Goal: Information Seeking & Learning: Understand process/instructions

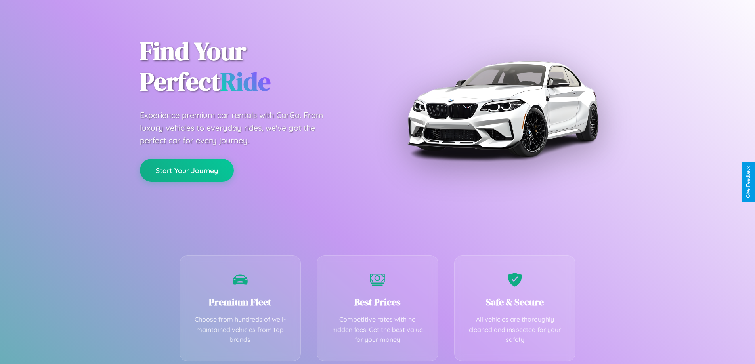
scroll to position [156, 0]
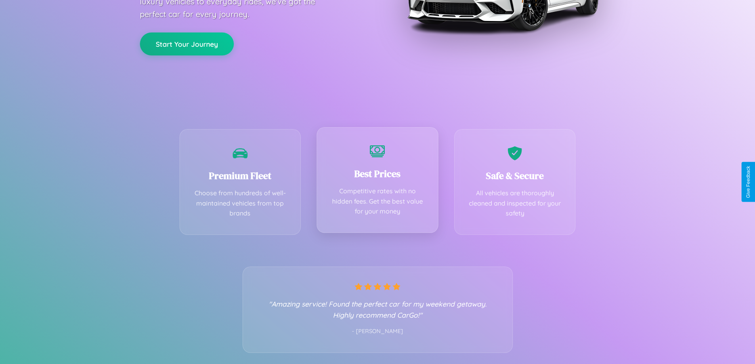
click at [377, 182] on div "Best Prices Competitive rates with no hidden fees. Get the best value for your …" at bounding box center [378, 180] width 122 height 106
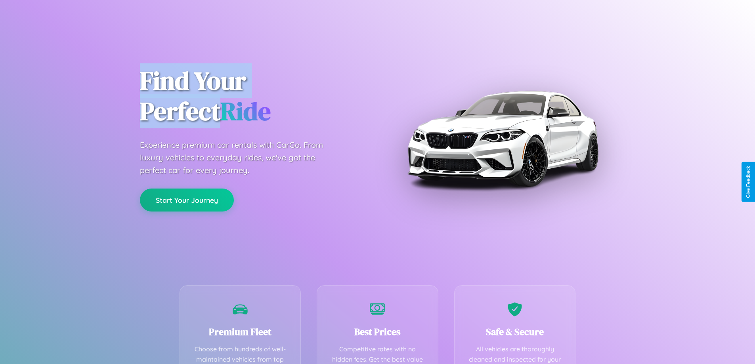
scroll to position [231, 0]
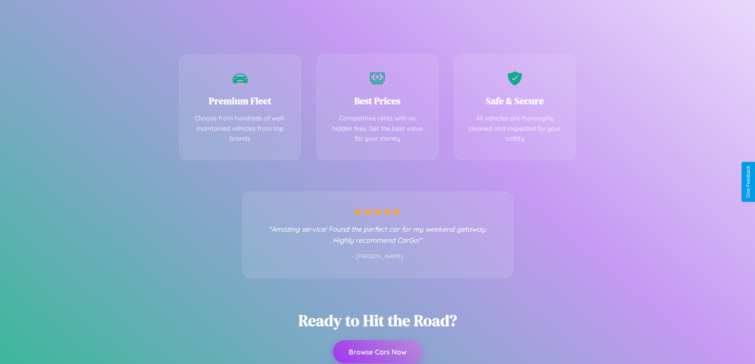
click at [377, 352] on button "Browse Cars Now" at bounding box center [377, 351] width 89 height 23
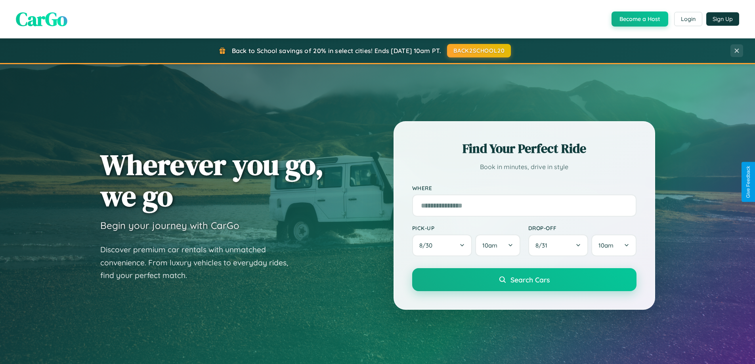
scroll to position [1524, 0]
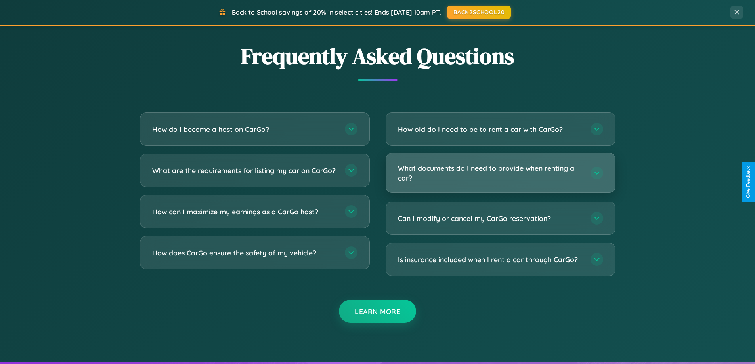
click at [500, 173] on h3 "What documents do I need to provide when renting a car?" at bounding box center [490, 172] width 185 height 19
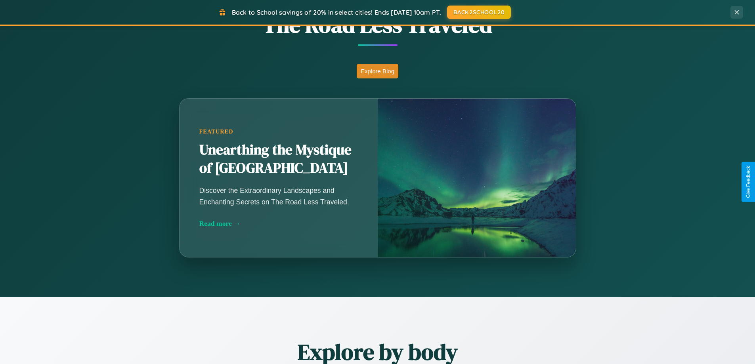
scroll to position [341, 0]
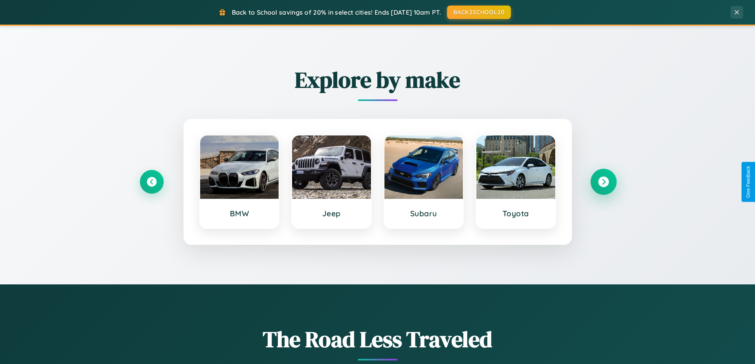
click at [603, 182] on icon at bounding box center [603, 182] width 11 height 11
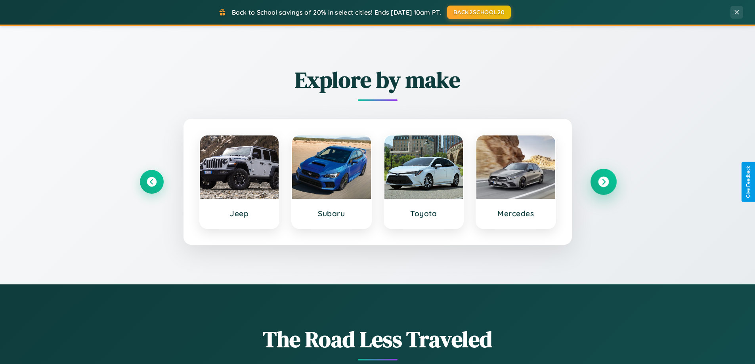
click at [603, 182] on icon at bounding box center [603, 182] width 11 height 11
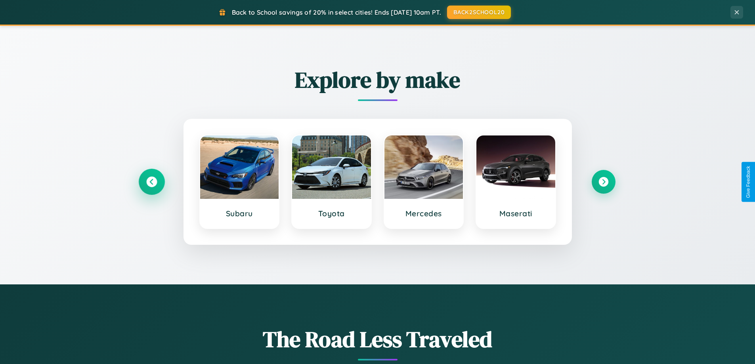
click at [151, 182] on icon at bounding box center [151, 182] width 11 height 11
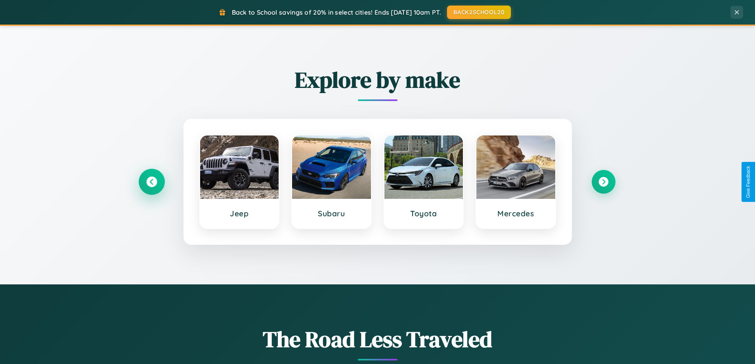
click at [151, 182] on icon at bounding box center [151, 182] width 11 height 11
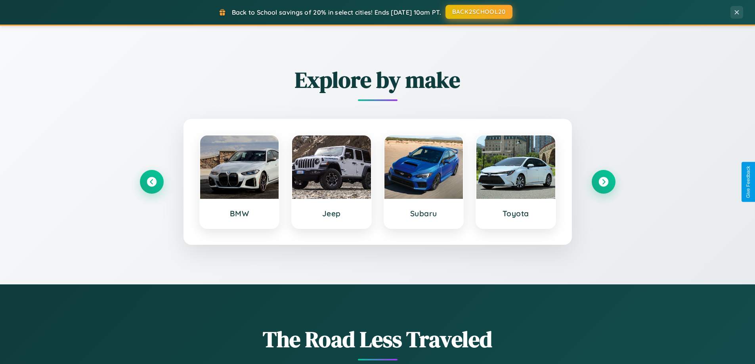
click at [478, 12] on button "BACK2SCHOOL20" at bounding box center [478, 12] width 67 height 14
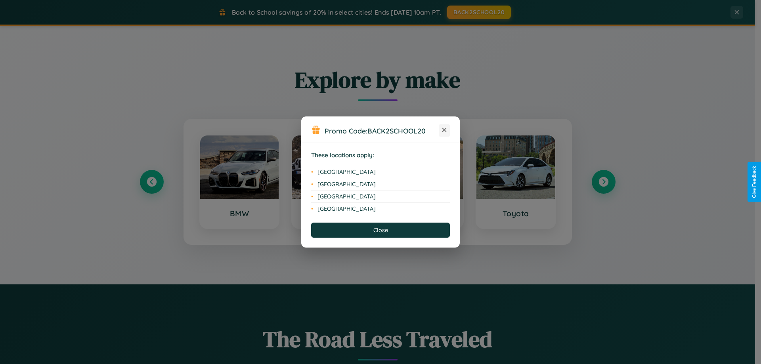
click at [444, 130] on icon at bounding box center [444, 130] width 4 height 4
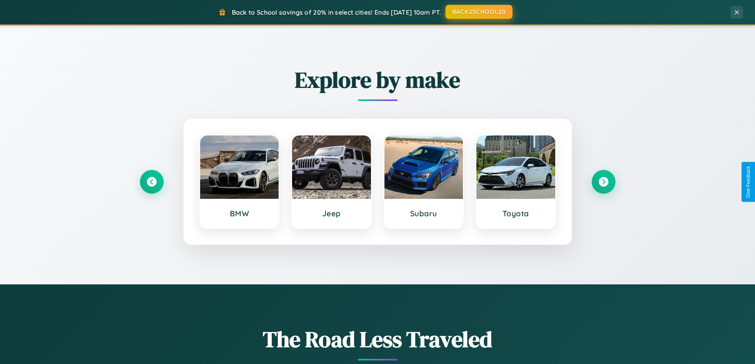
click at [478, 12] on button "BACK2SCHOOL20" at bounding box center [478, 12] width 67 height 14
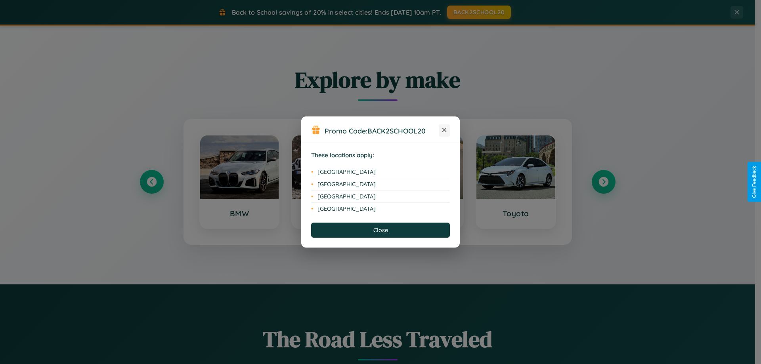
click at [444, 130] on icon at bounding box center [444, 130] width 4 height 4
